Goal: Check status: Check status

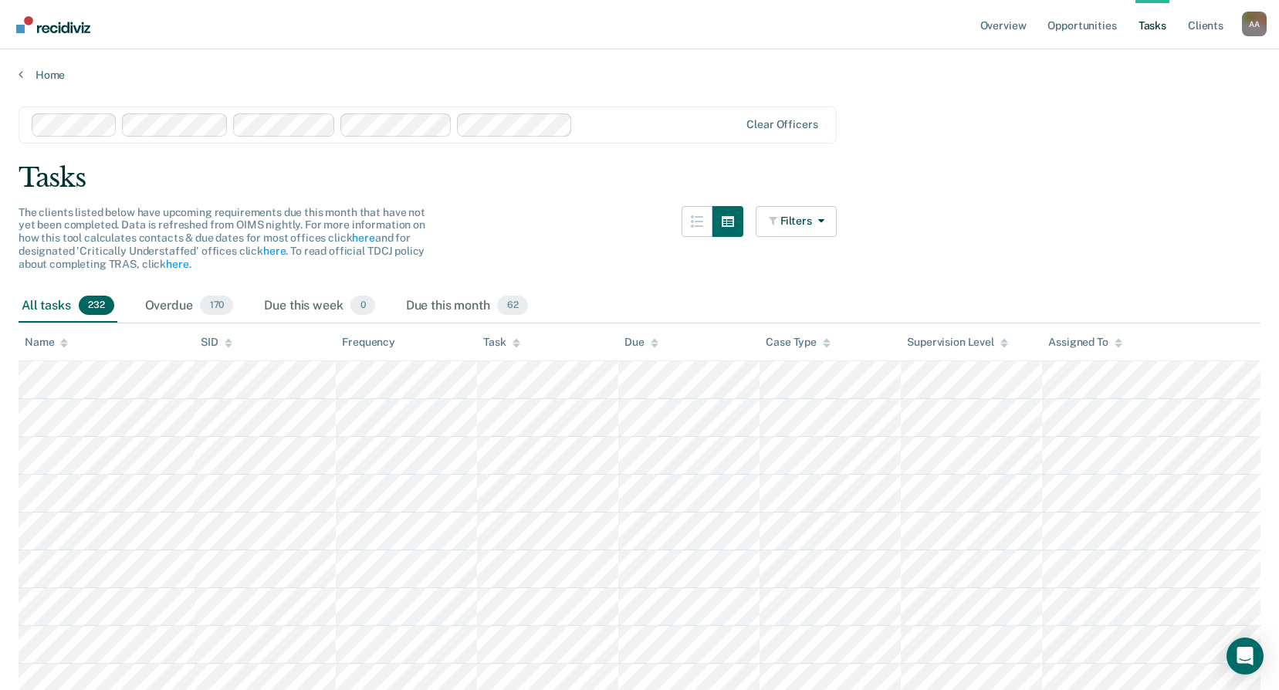
click at [1122, 347] on icon at bounding box center [1118, 343] width 8 height 10
click at [1075, 22] on link "Opportunities" at bounding box center [1081, 24] width 75 height 49
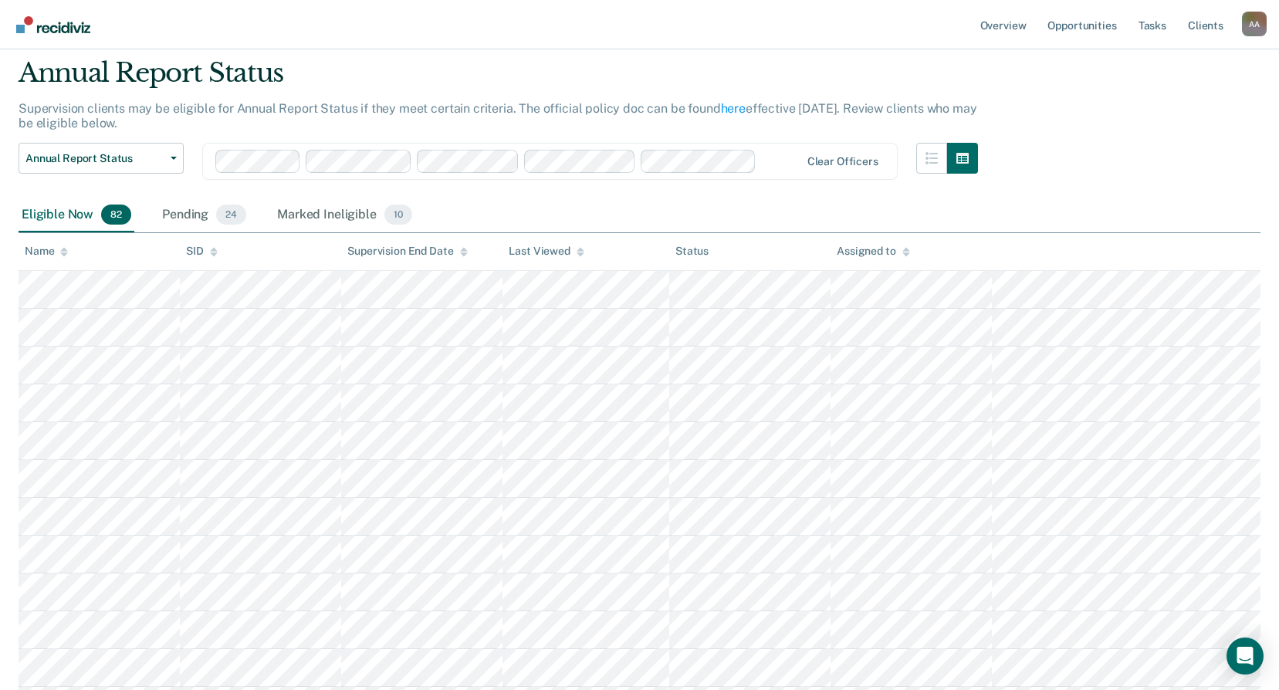
scroll to position [77, 0]
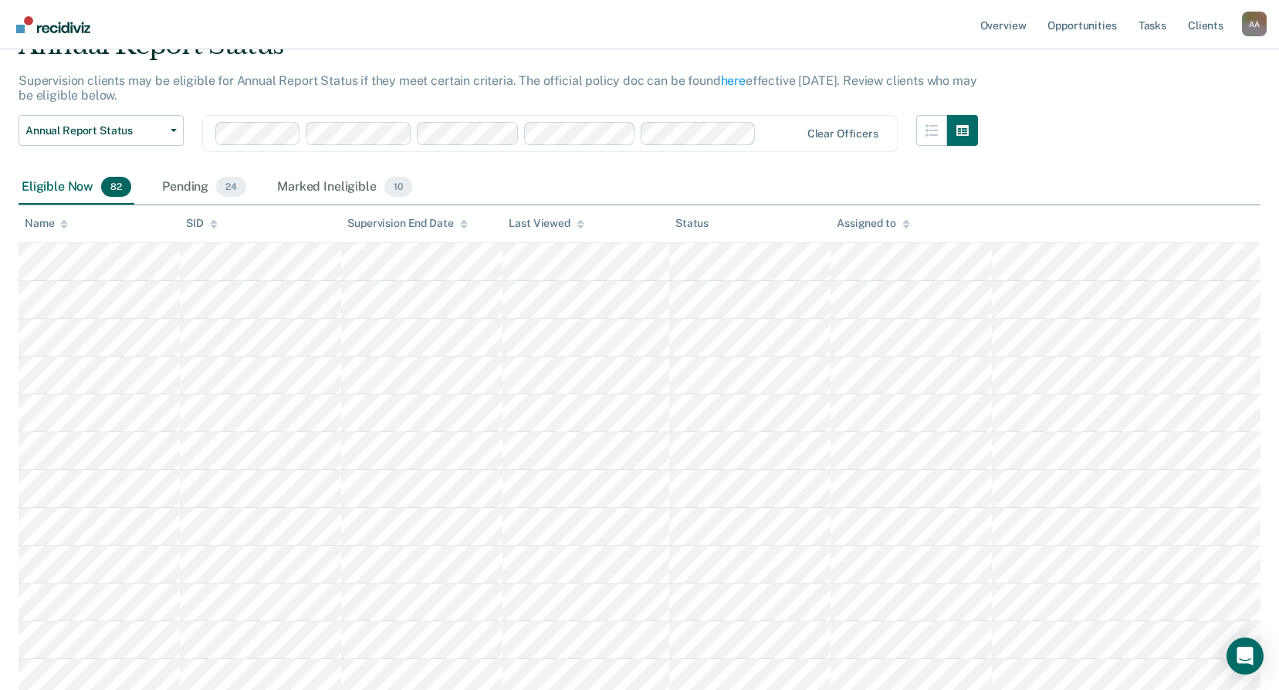
click at [902, 224] on icon at bounding box center [906, 224] width 8 height 10
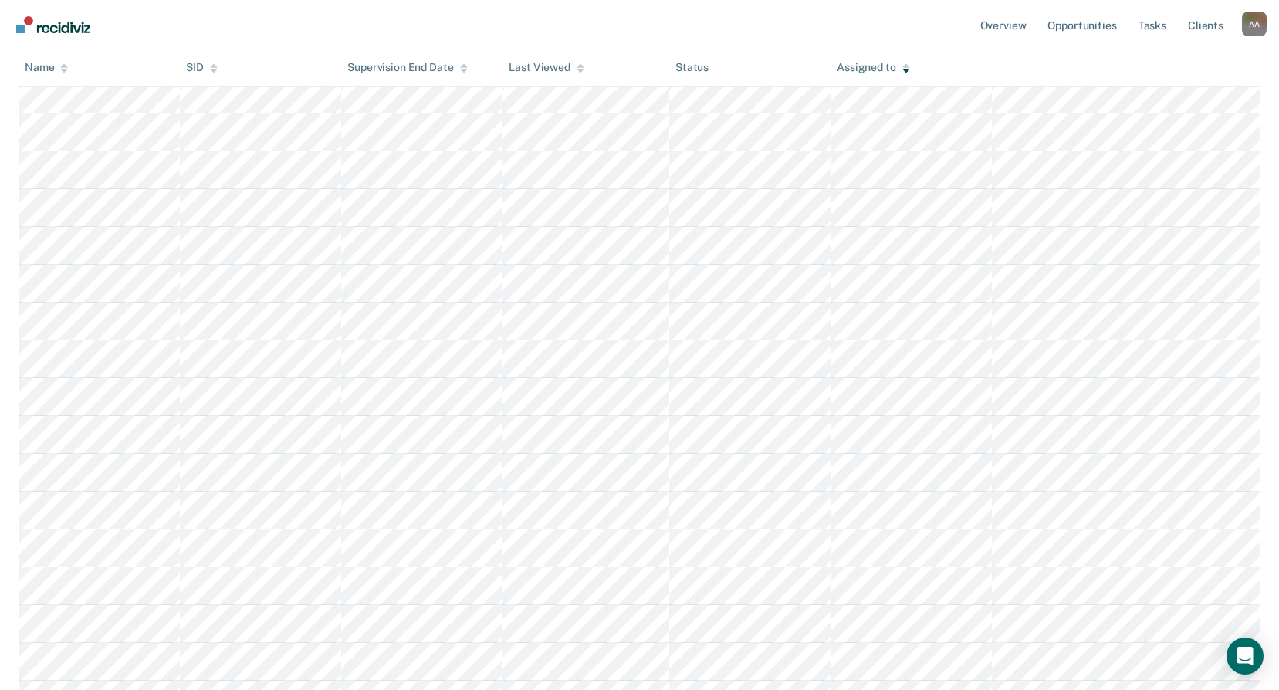
scroll to position [1607, 0]
